Goal: Transaction & Acquisition: Subscribe to service/newsletter

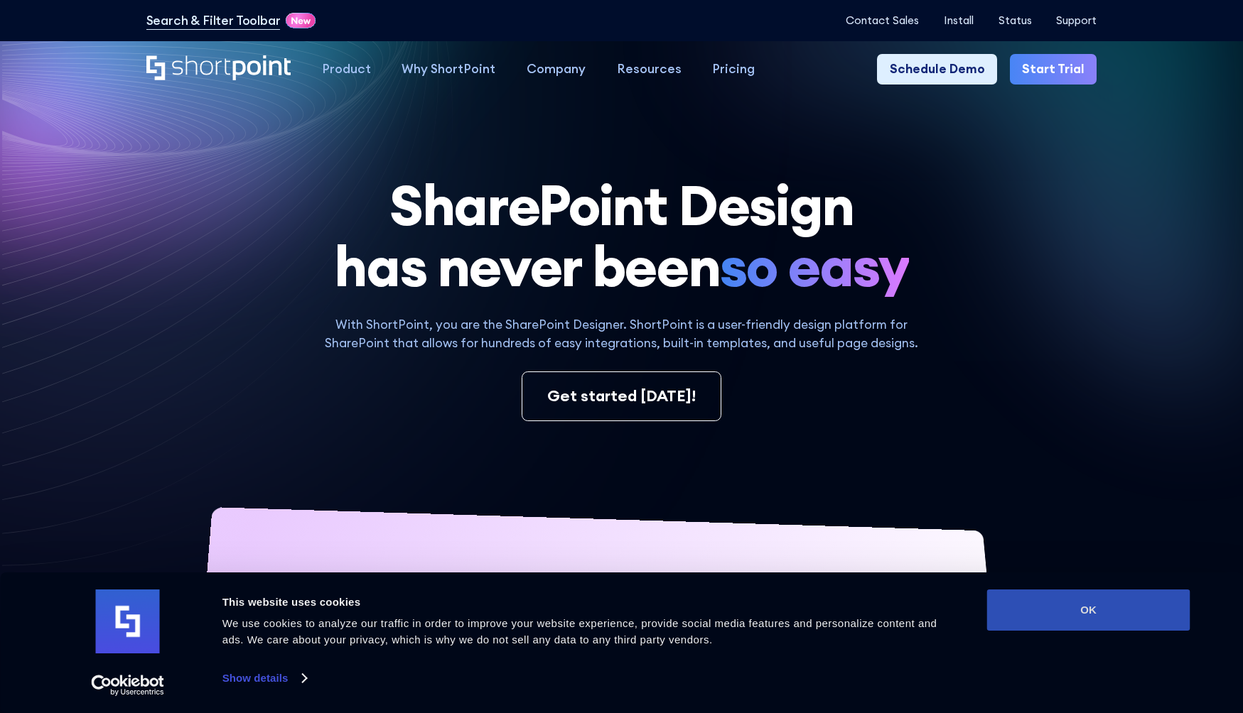
click at [1015, 593] on button "OK" at bounding box center [1088, 610] width 203 height 41
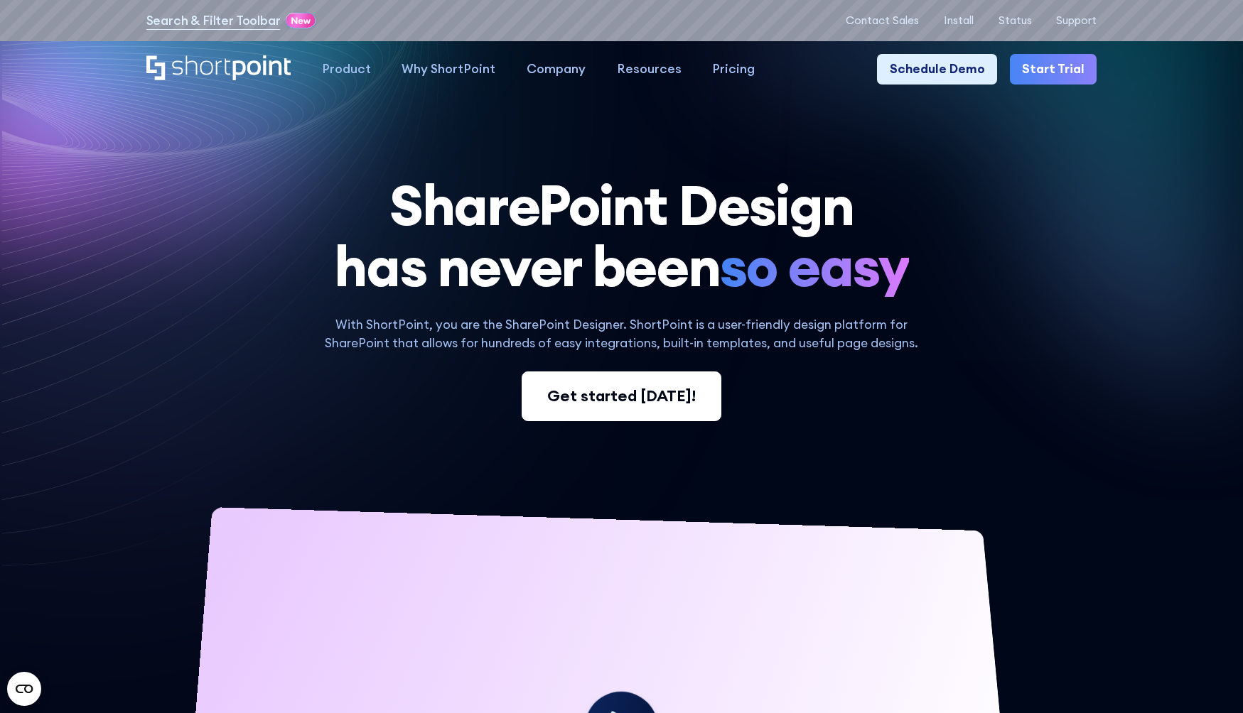
click at [640, 404] on div "Get started [DATE]!" at bounding box center [621, 395] width 149 height 23
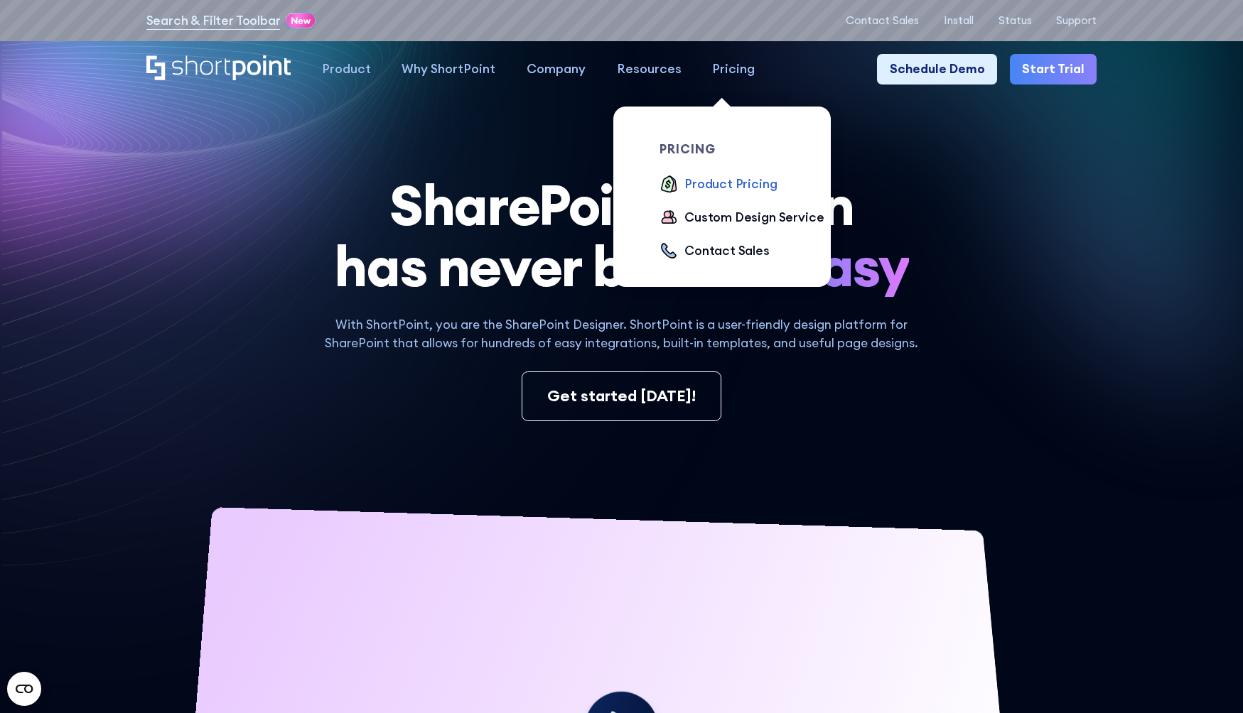
click at [708, 188] on div "Product Pricing" at bounding box center [730, 184] width 92 height 18
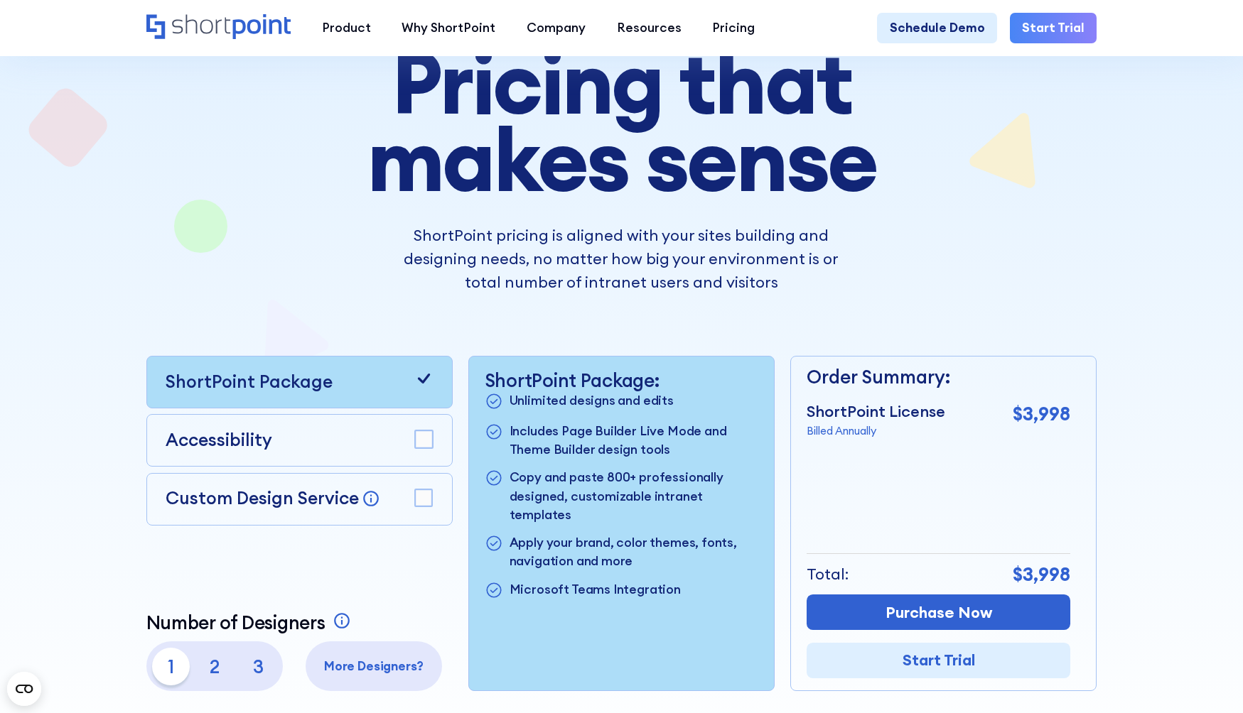
scroll to position [213, 0]
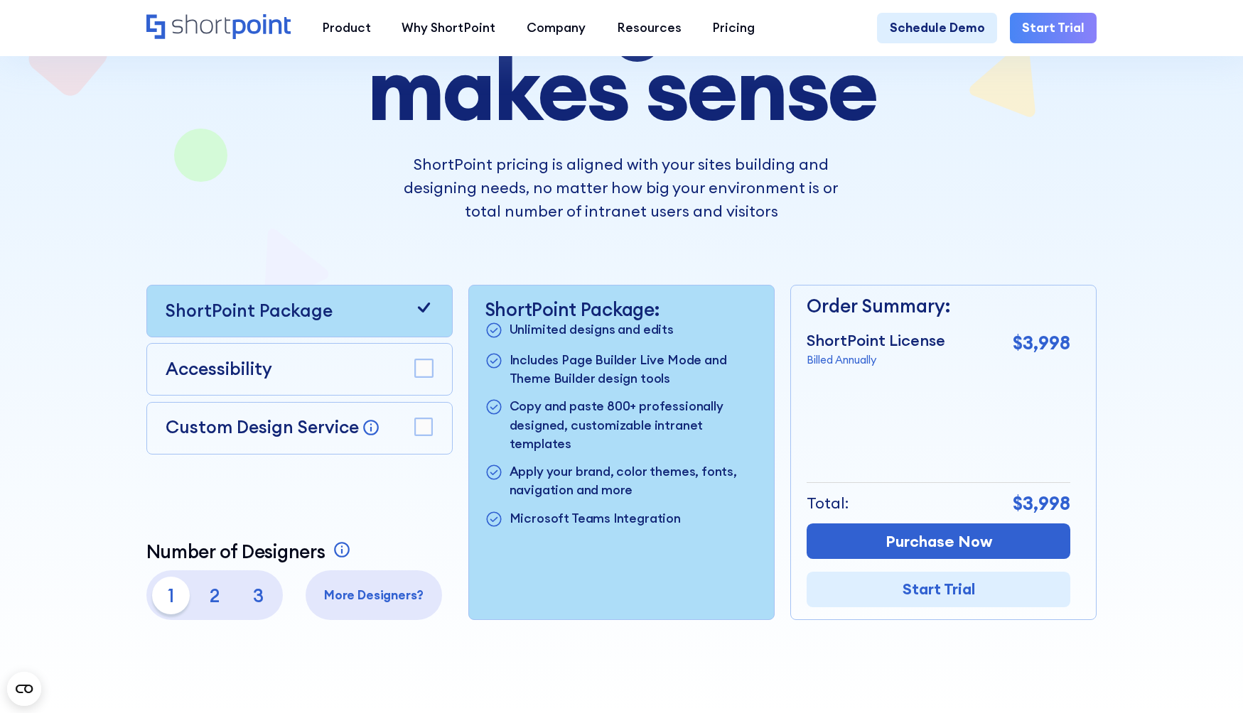
click at [426, 431] on rect at bounding box center [424, 427] width 17 height 17
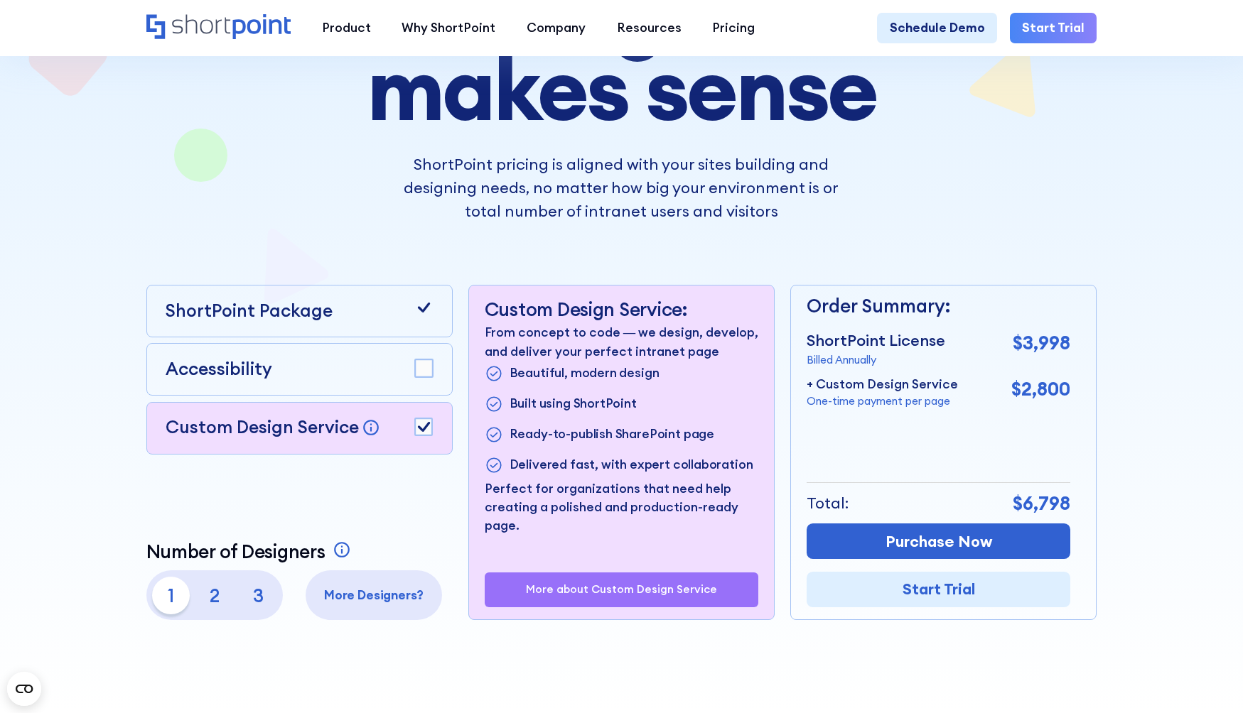
click at [426, 434] on rect at bounding box center [424, 427] width 17 height 17
click at [425, 436] on rect at bounding box center [424, 427] width 17 height 17
click at [428, 376] on rect at bounding box center [424, 368] width 17 height 17
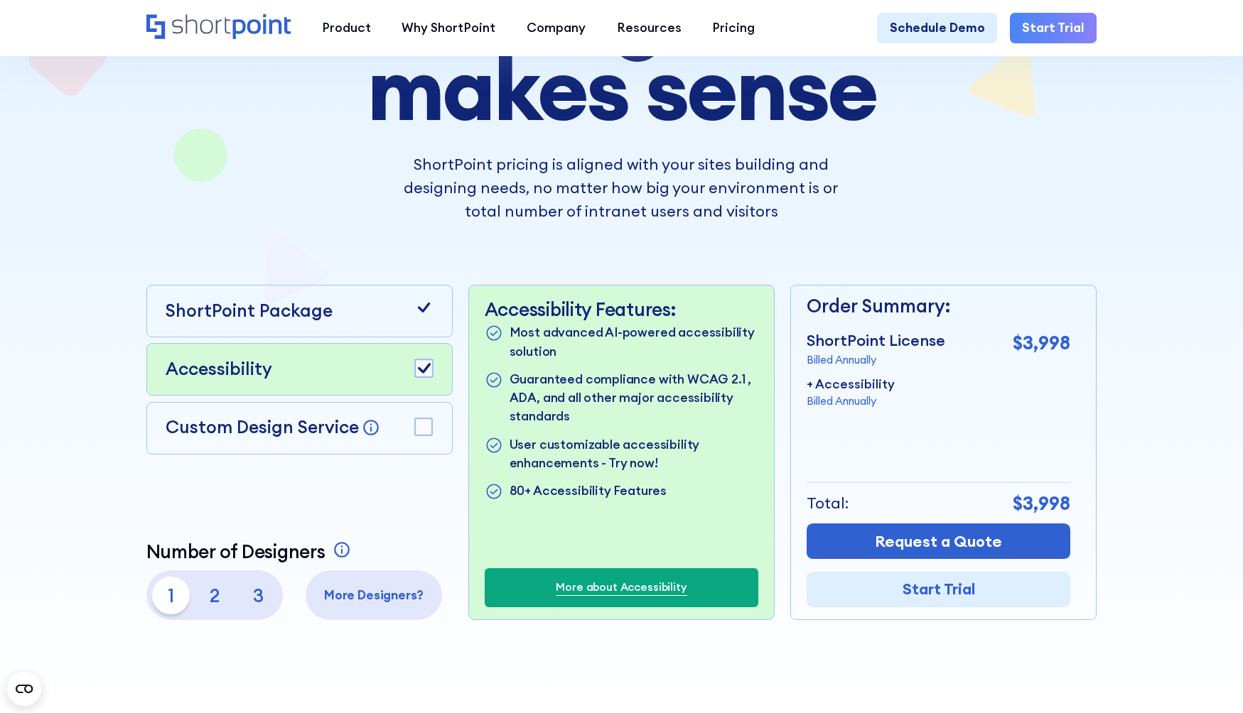
click at [428, 373] on rect at bounding box center [424, 368] width 17 height 17
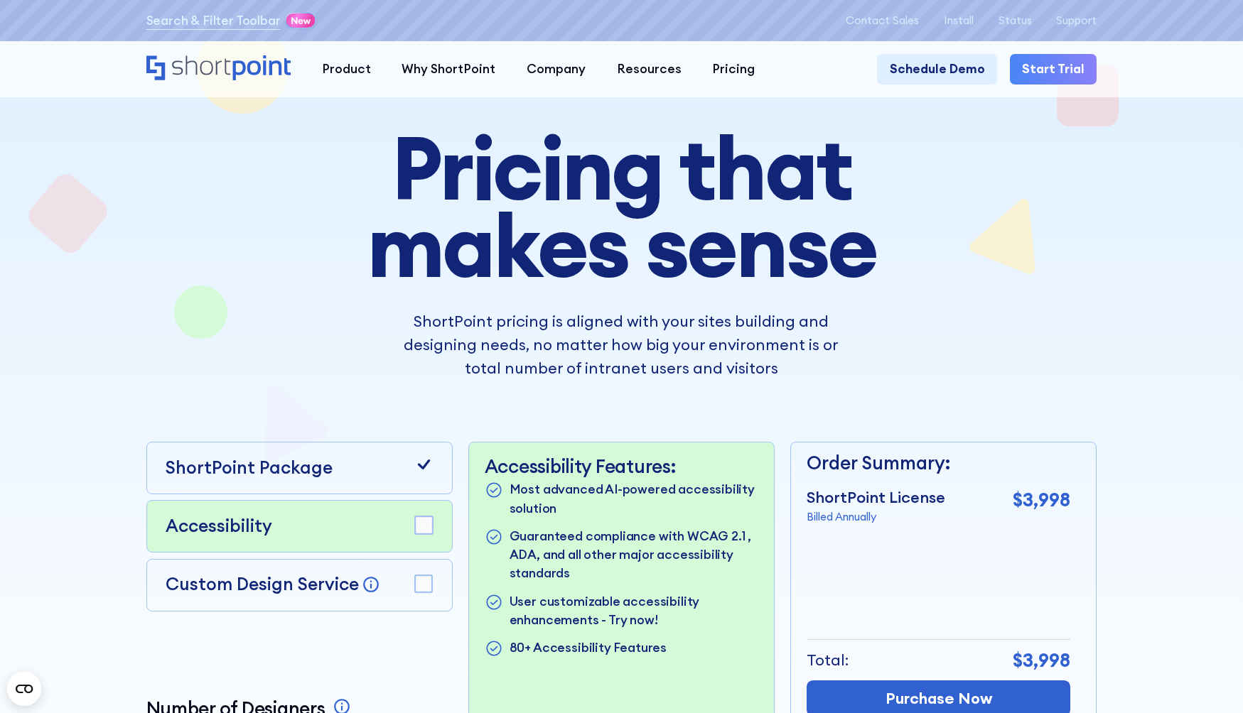
scroll to position [0, 0]
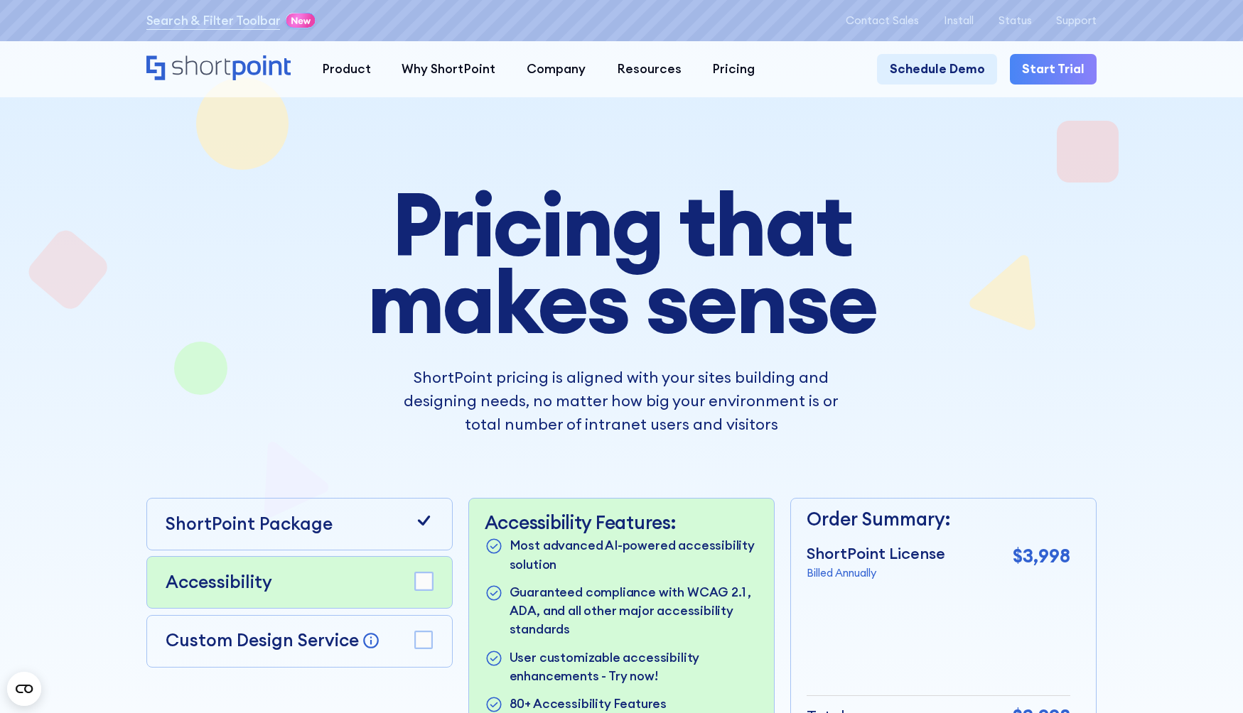
click at [1046, 73] on link "Start Trial" at bounding box center [1053, 69] width 87 height 31
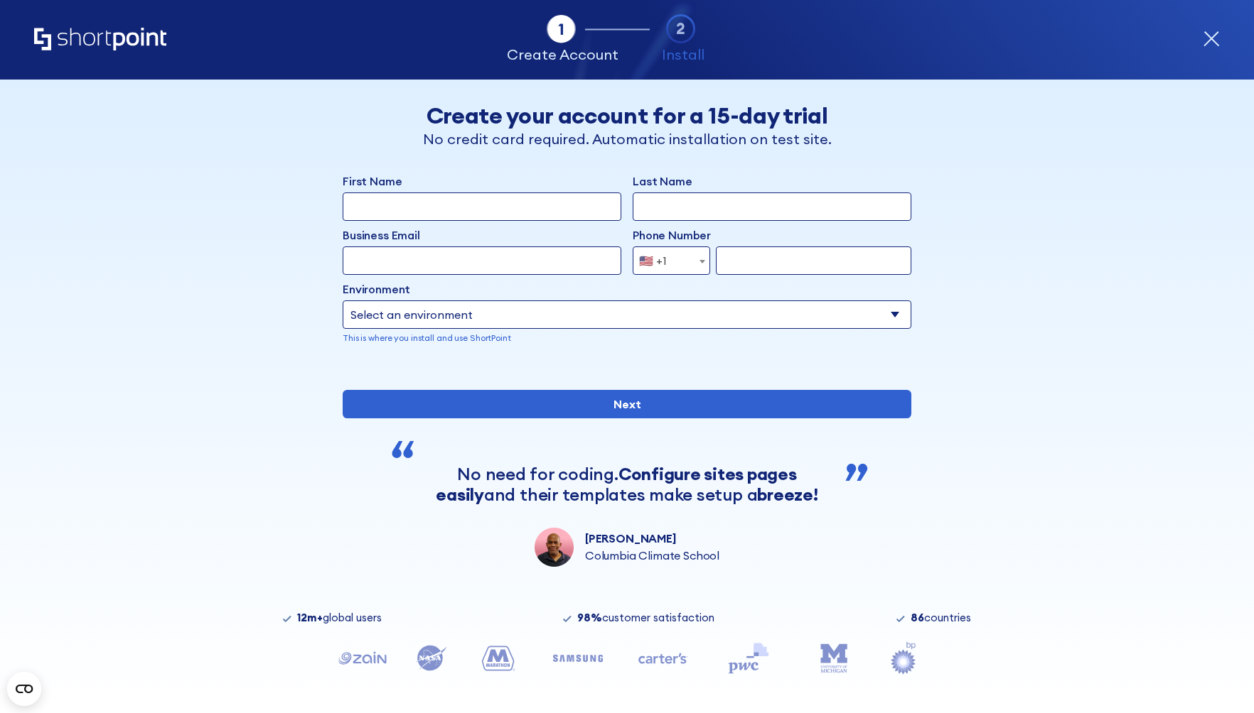
click at [517, 215] on input "First Name" at bounding box center [482, 207] width 279 height 28
type input "Joshua"
type input "Slick"
type input "7329865115"
click at [507, 262] on input "Business Email" at bounding box center [482, 261] width 279 height 28
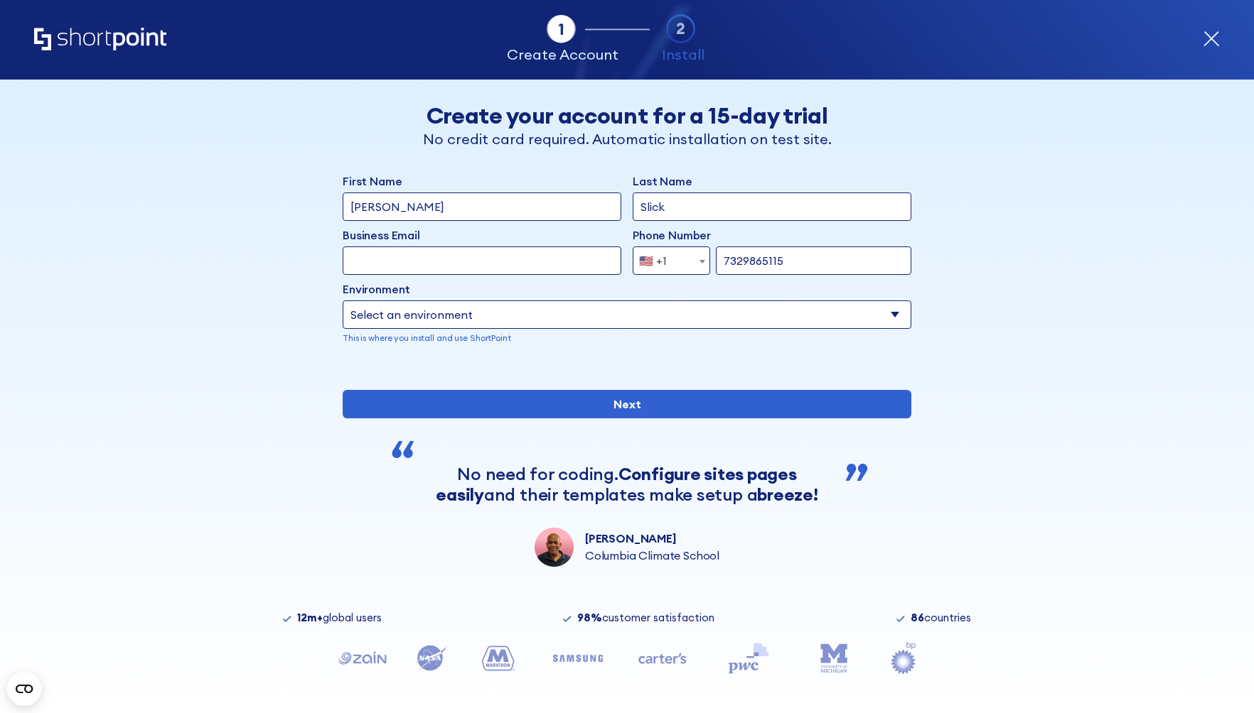
type input "support@thejeffcoatfirm.com"
click at [635, 312] on select "Select an environment Microsoft 365 SharePoint Online SharePoint 2019 (On-Premi…" at bounding box center [627, 315] width 569 height 28
select select "Microsoft 365"
click at [343, 301] on select "Select an environment Microsoft 365 SharePoint Online SharePoint 2019 (On-Premi…" at bounding box center [627, 315] width 569 height 28
click at [624, 308] on select "Select an environment Microsoft 365 SharePoint Online SharePoint 2019 (On-Premi…" at bounding box center [627, 315] width 569 height 28
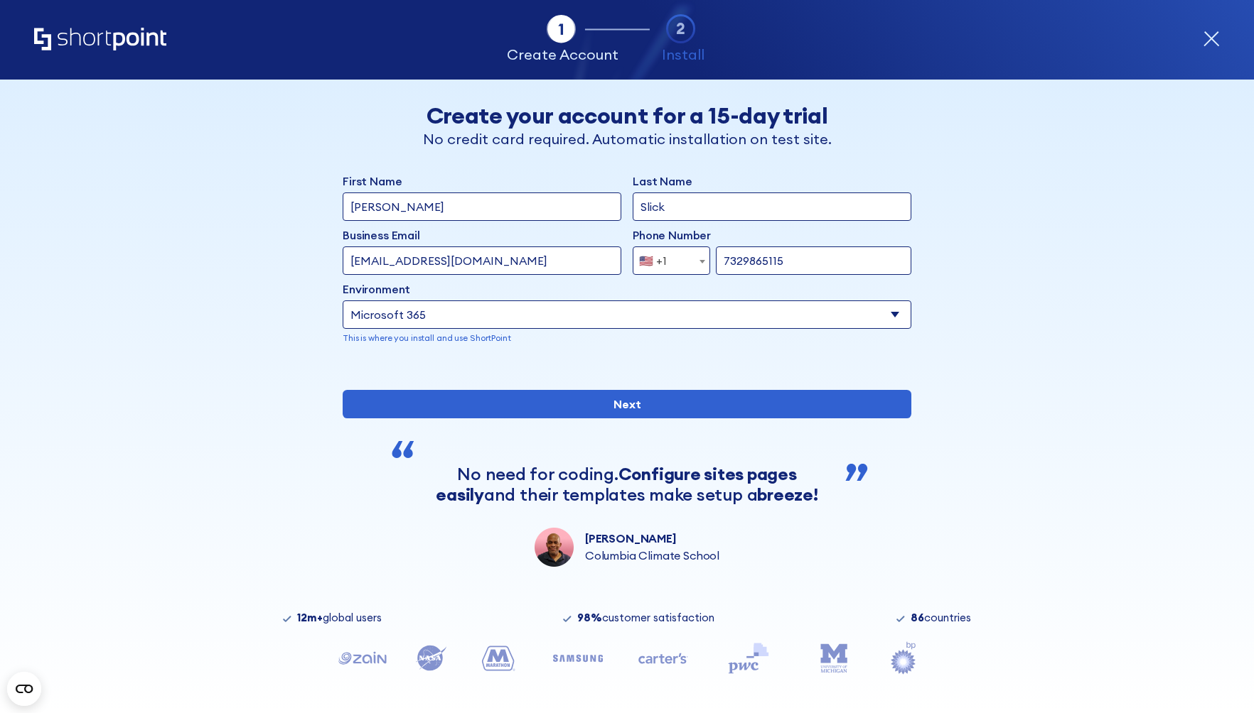
click at [624, 308] on select "Select an environment Microsoft 365 SharePoint Online SharePoint 2019 (On-Premi…" at bounding box center [627, 315] width 569 height 28
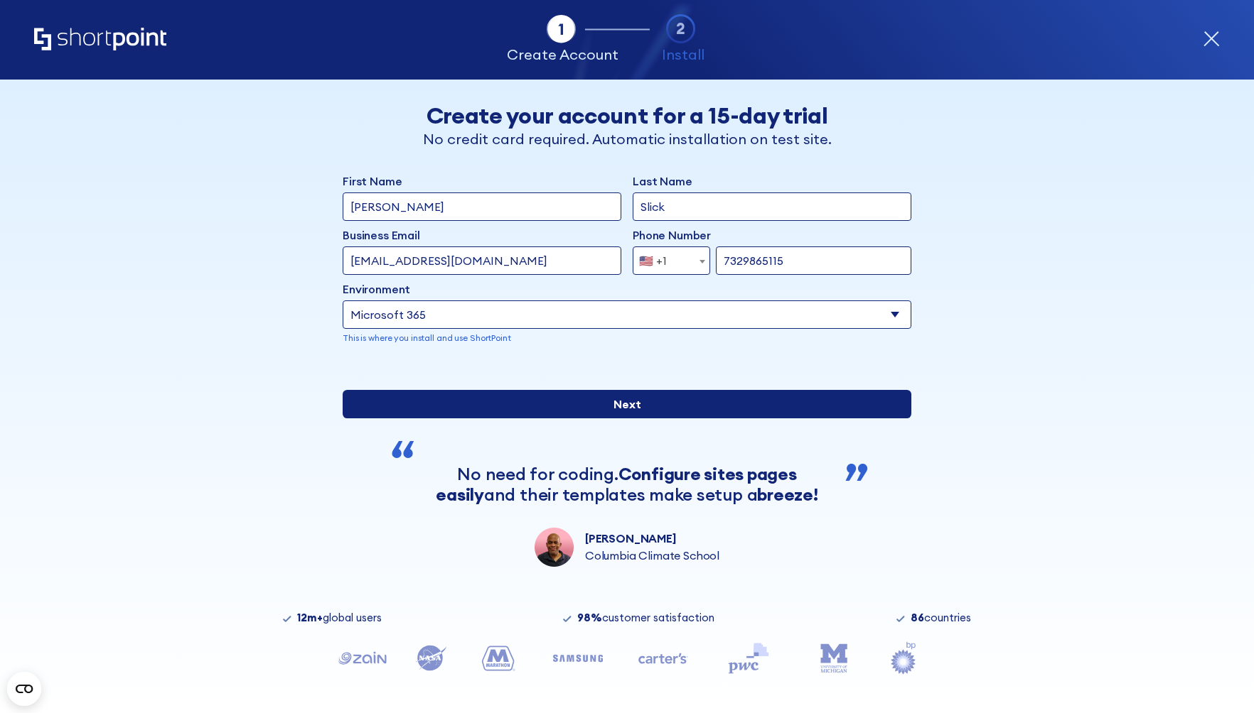
click at [611, 419] on input "Next" at bounding box center [627, 404] width 569 height 28
